Goal: Transaction & Acquisition: Book appointment/travel/reservation

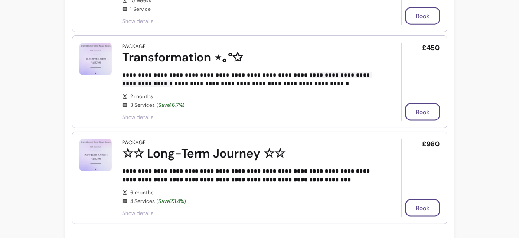
scroll to position [138, 0]
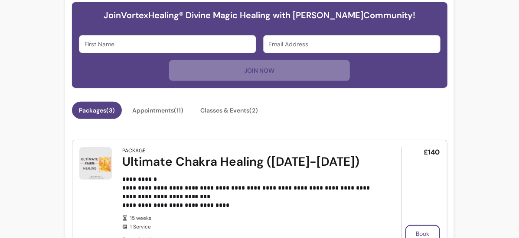
scroll to position [339, 0]
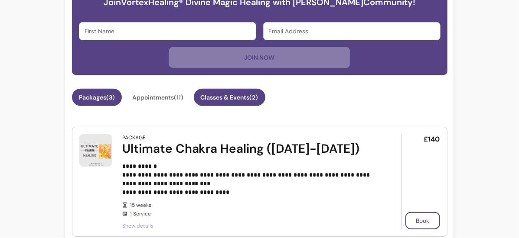
click at [234, 100] on button "Classes & Events ( 2 )" at bounding box center [230, 97] width 72 height 17
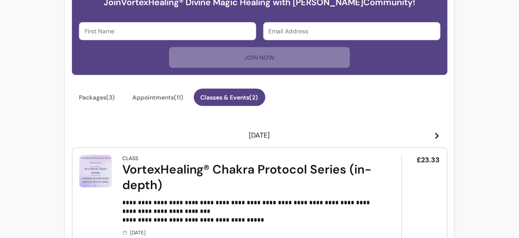
scroll to position [427, 0]
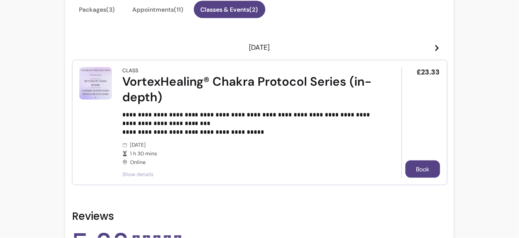
click at [420, 167] on button "Book" at bounding box center [422, 169] width 35 height 17
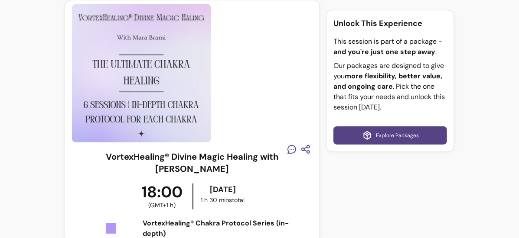
scroll to position [585, 0]
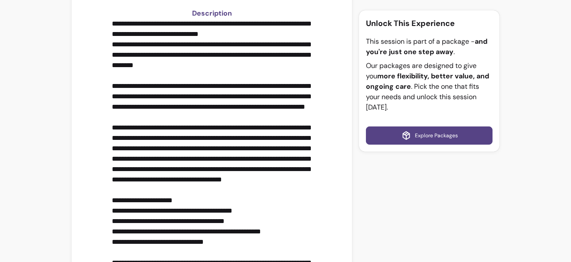
scroll to position [0, 0]
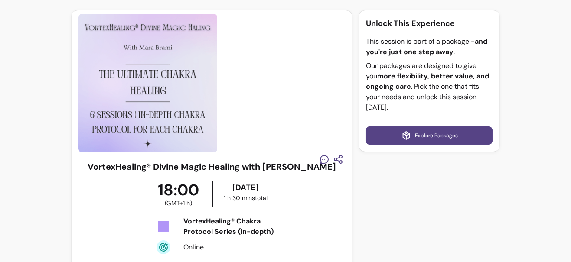
click at [95, 72] on img at bounding box center [147, 83] width 139 height 139
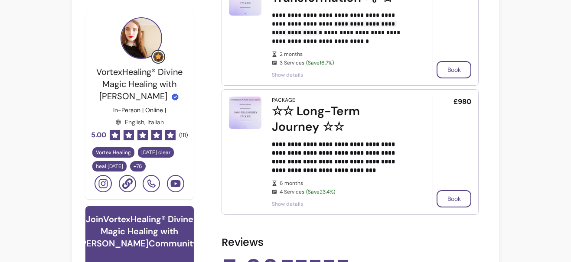
scroll to position [375, 0]
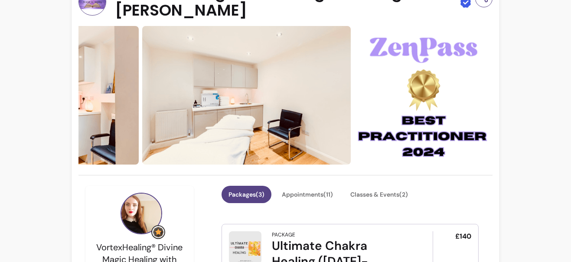
scroll to position [29, 0]
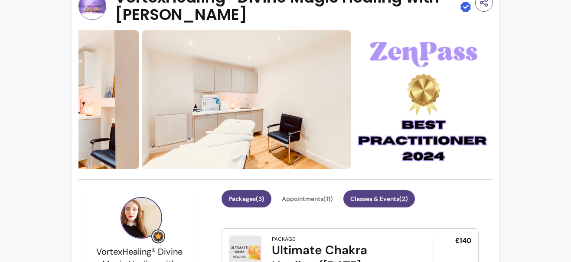
click at [386, 197] on button "Classes & Events ( 2 )" at bounding box center [379, 198] width 72 height 17
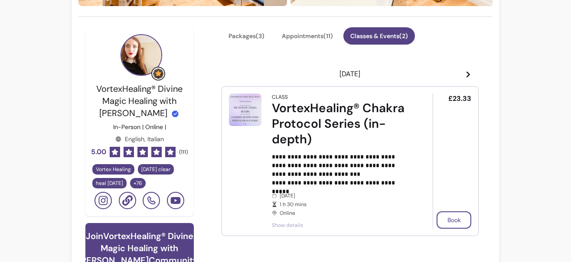
scroll to position [209, 0]
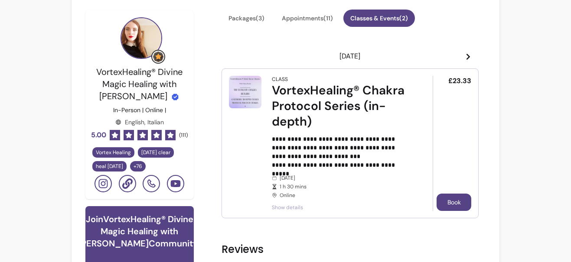
click at [448, 201] on button "Book" at bounding box center [453, 202] width 35 height 17
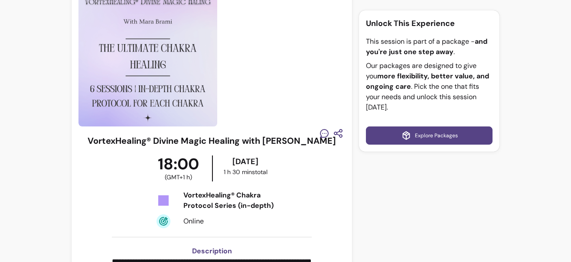
scroll to position [10, 0]
